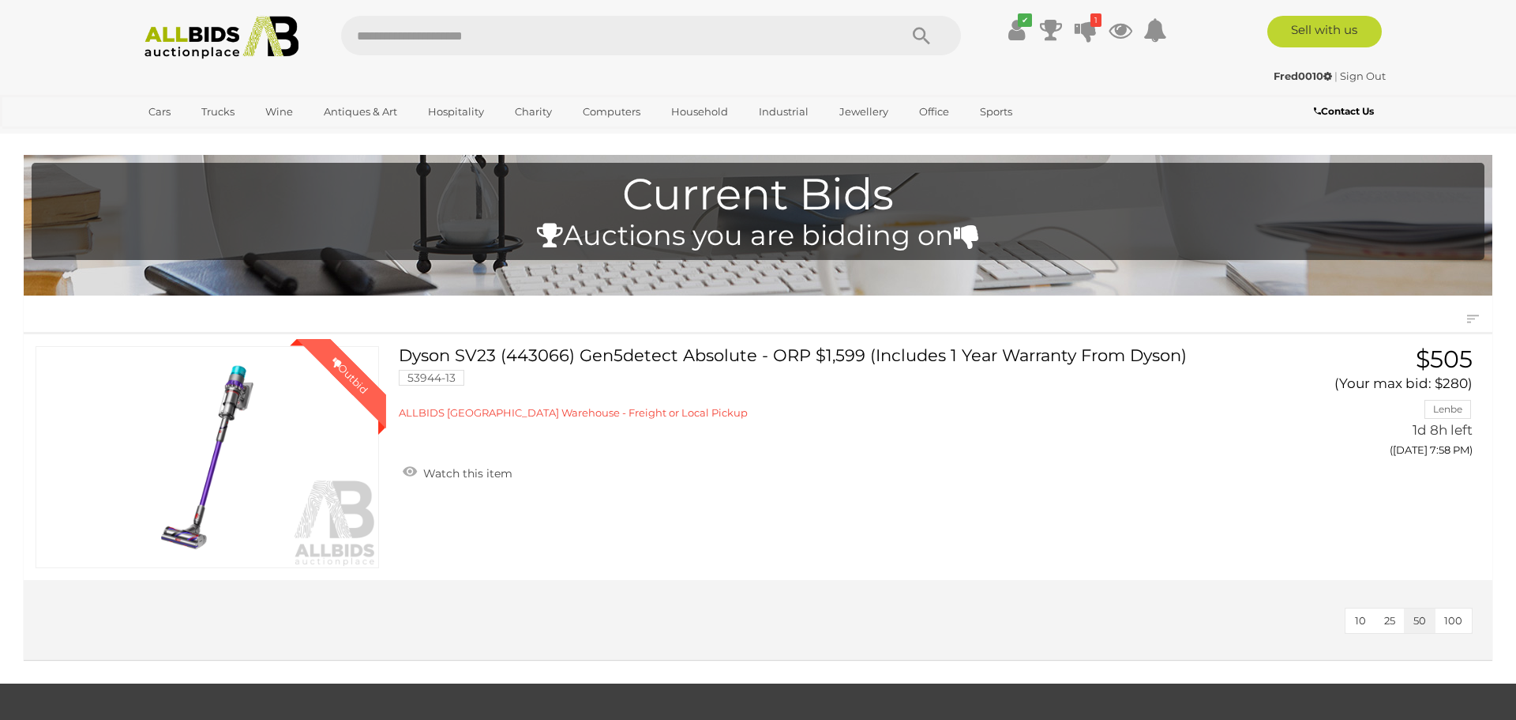
click at [231, 29] on img at bounding box center [221, 37] width 171 height 43
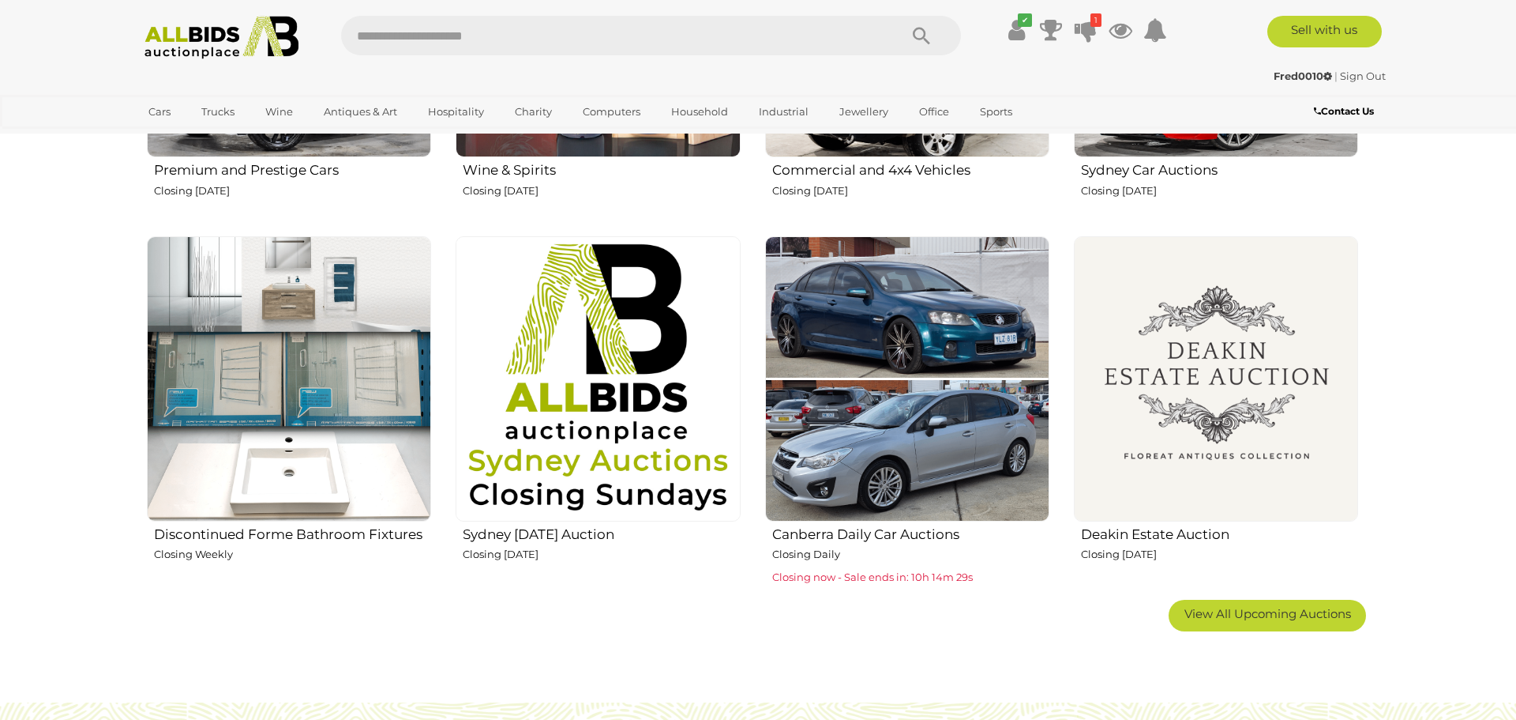
scroll to position [991, 0]
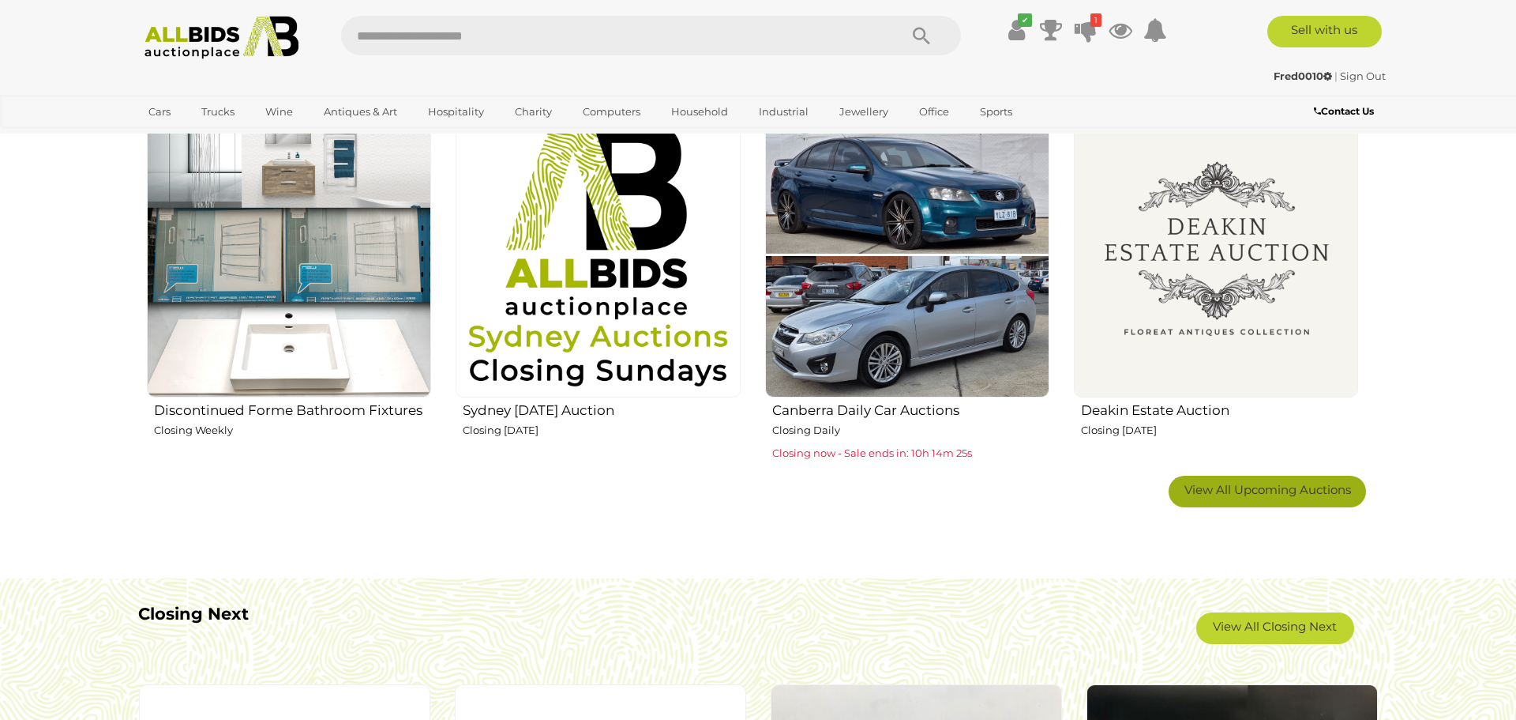
click at [1238, 488] on span "View All Upcoming Auctions" at bounding box center [1268, 489] width 167 height 15
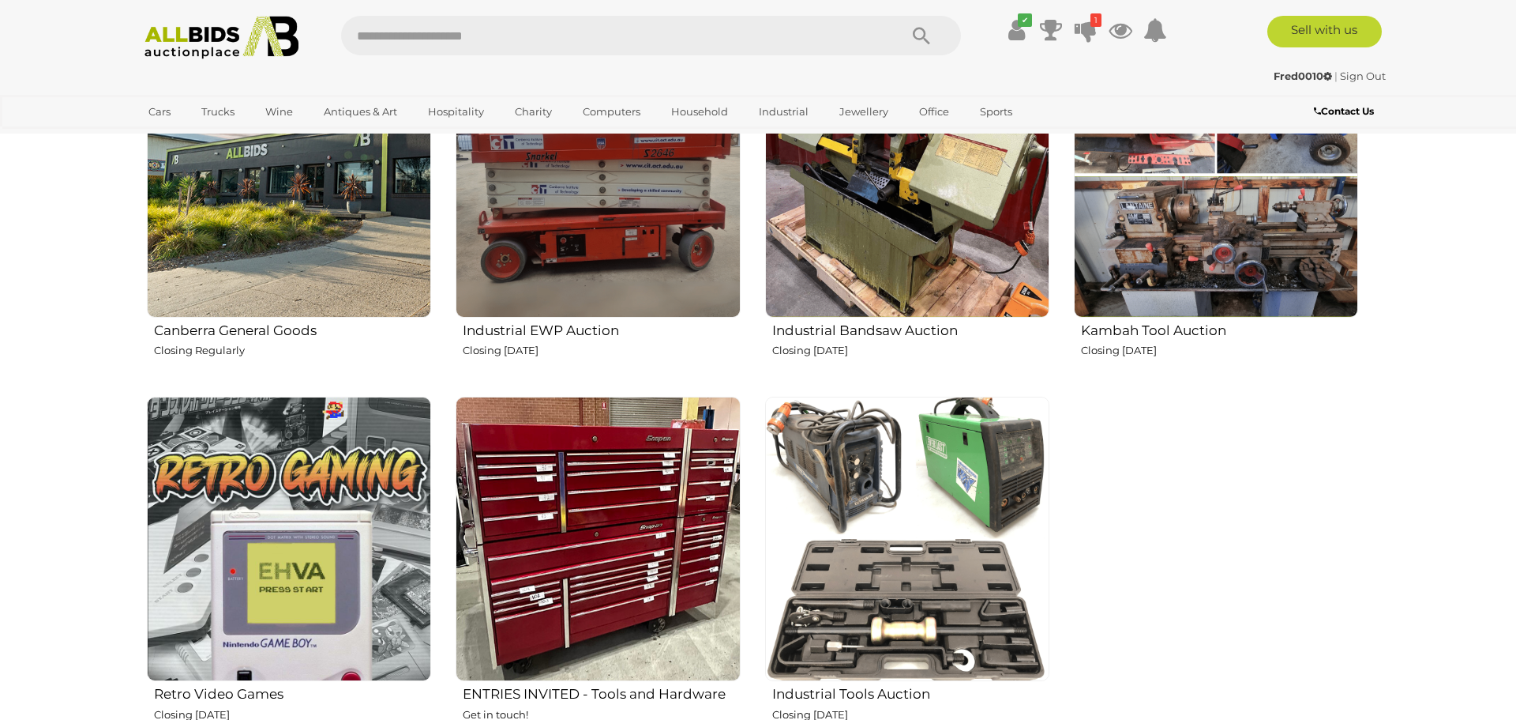
scroll to position [2771, 0]
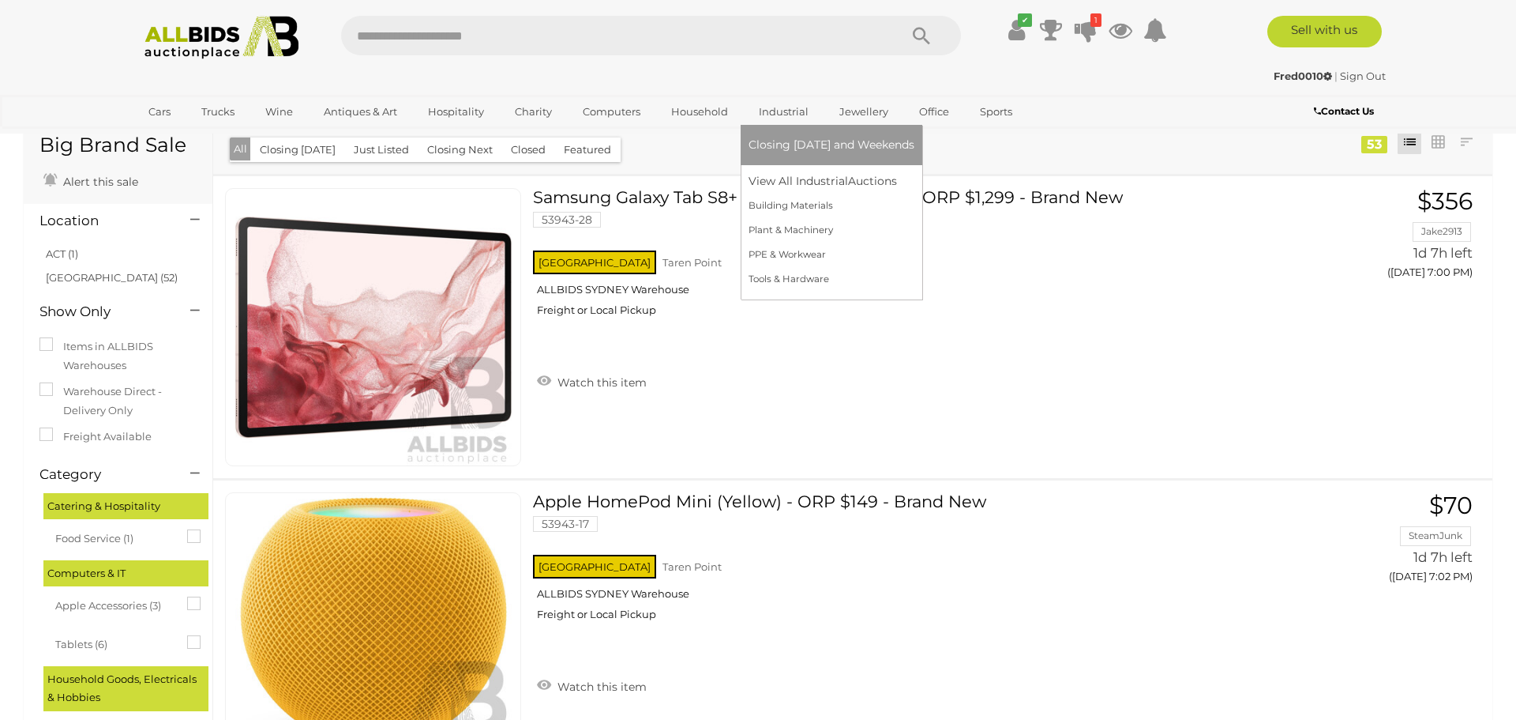
scroll to position [54, 0]
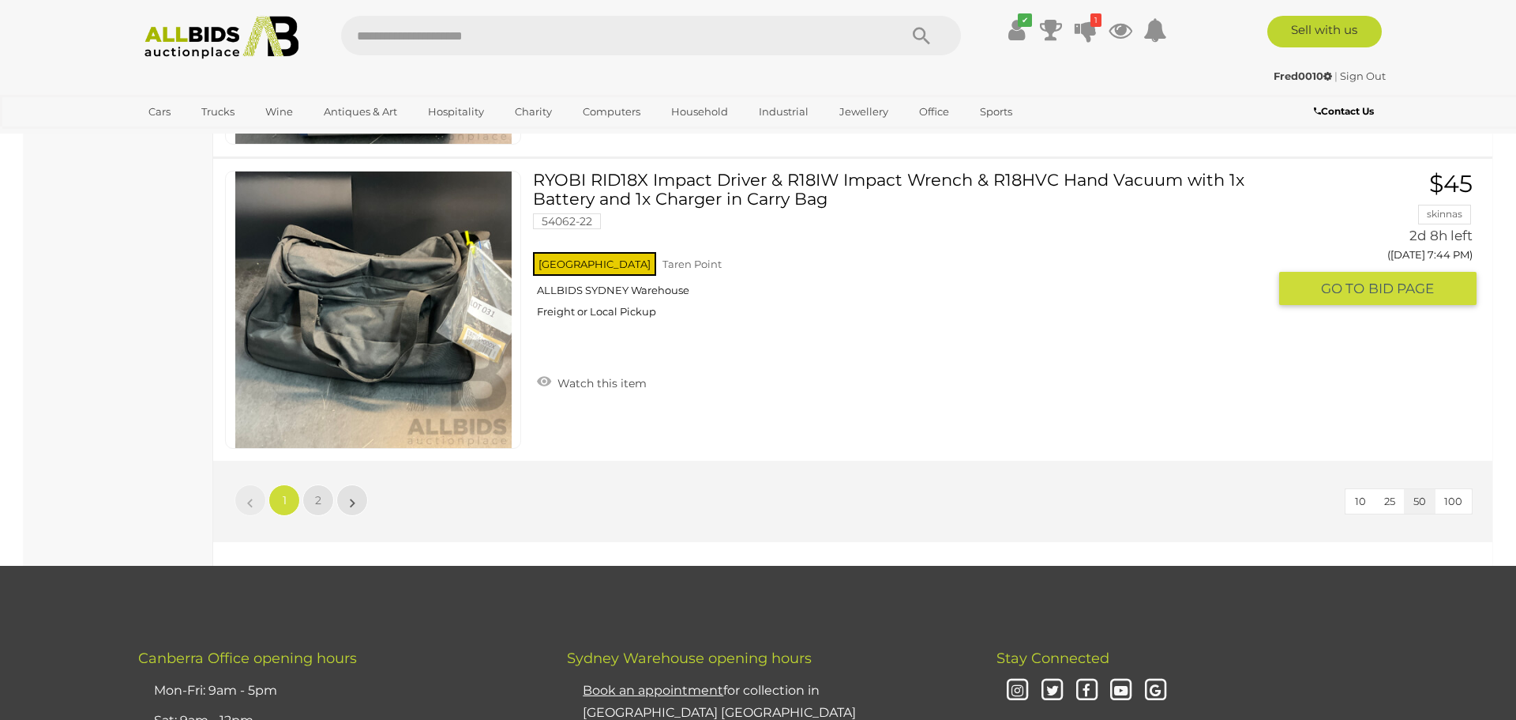
scroll to position [15189, 0]
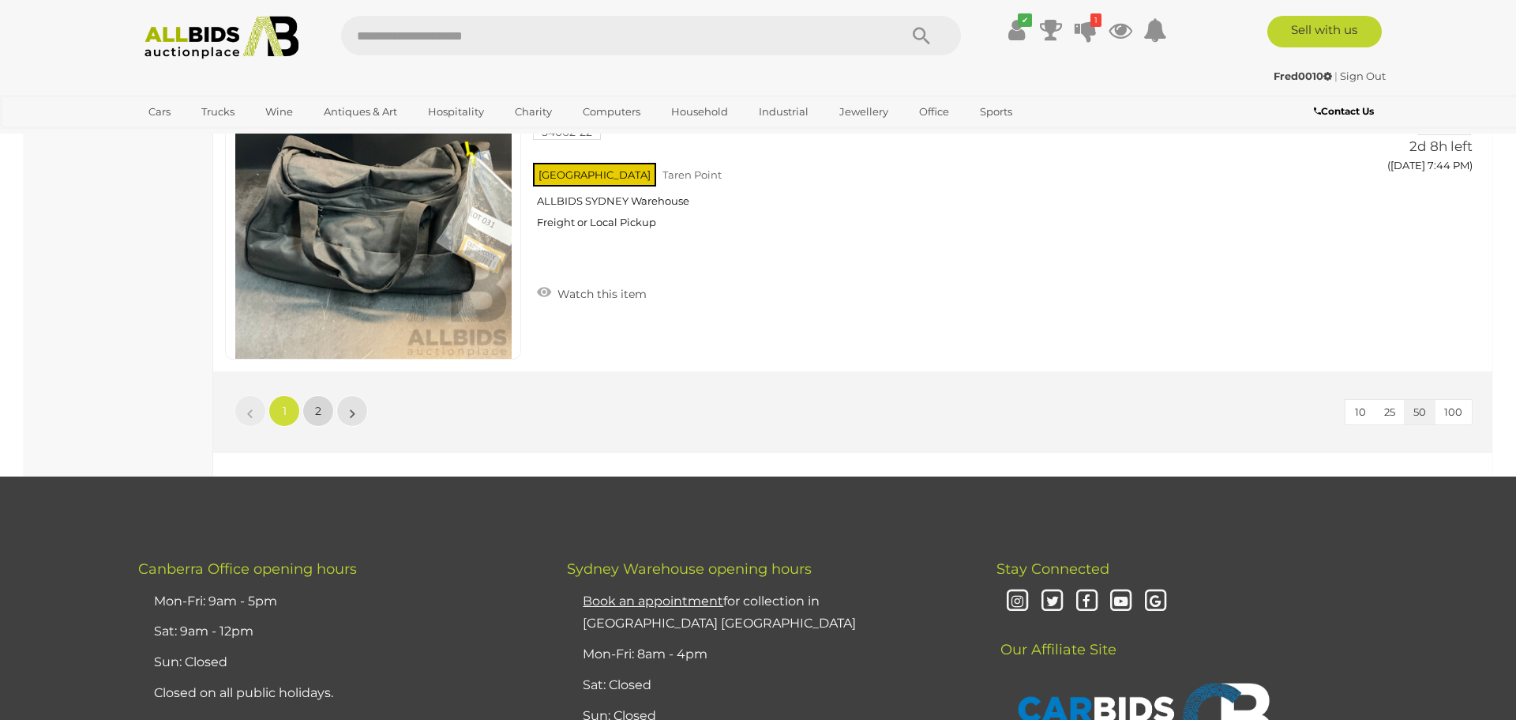
click at [313, 416] on link "2" at bounding box center [319, 411] width 32 height 32
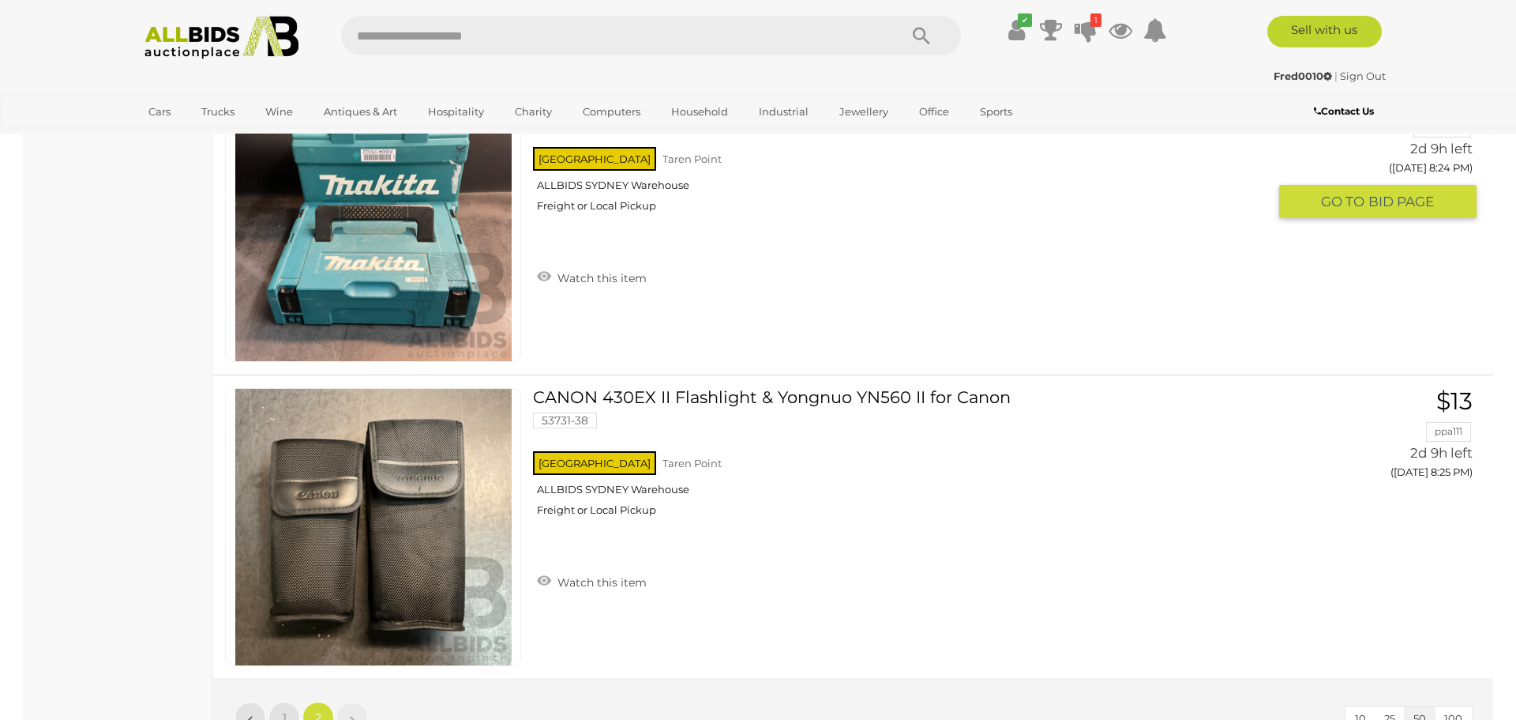
scroll to position [13417, 0]
